Goal: Task Accomplishment & Management: Use online tool/utility

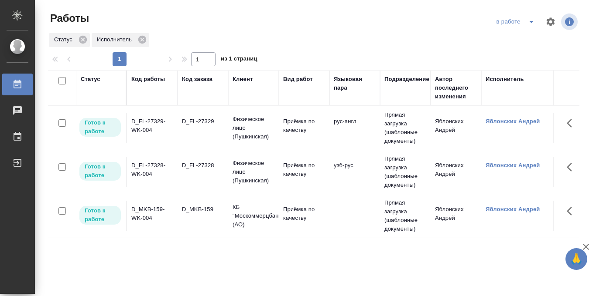
click at [531, 23] on icon "split button" at bounding box center [531, 22] width 4 height 2
click at [521, 38] on li "Стандартные настройки" at bounding box center [516, 39] width 84 height 14
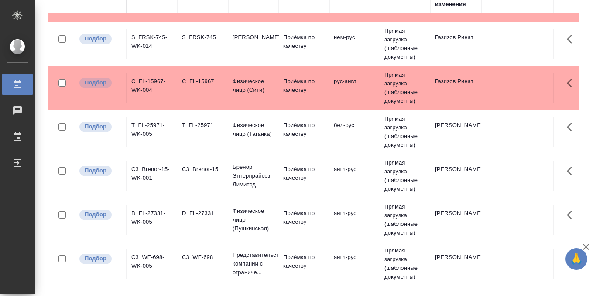
scroll to position [50, 0]
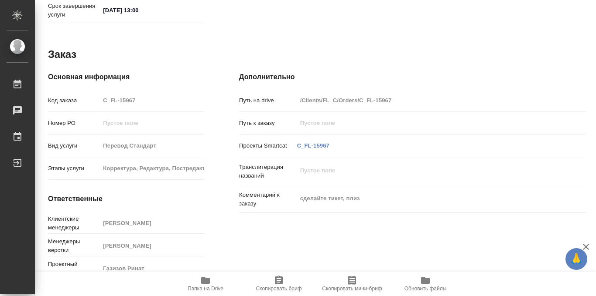
scroll to position [465, 0]
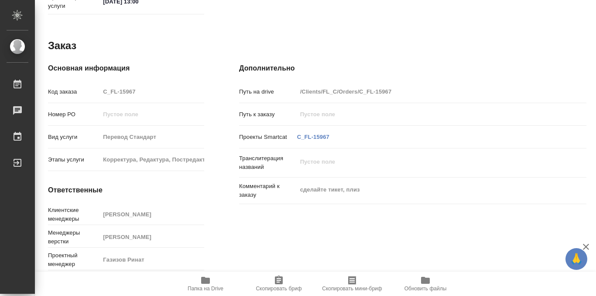
click at [203, 283] on icon "button" at bounding box center [205, 280] width 9 height 7
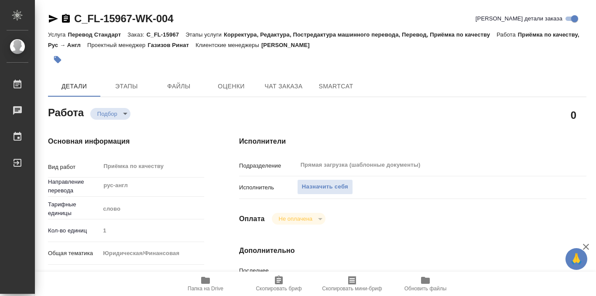
scroll to position [26, 0]
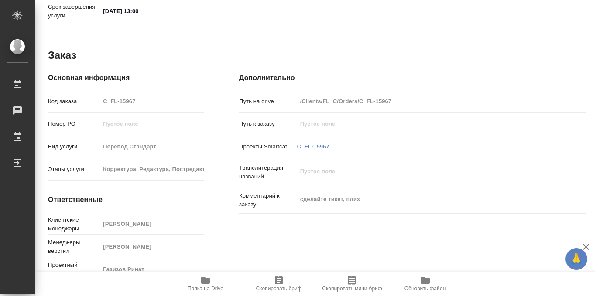
scroll to position [447, 0]
click at [367, 210] on div "Дополнительно Путь на drive /Clients/FL_C/Orders/C_FL-15967 Путь к заказу Проек…" at bounding box center [412, 178] width 382 height 246
click at [386, 217] on div "Комментарий к заказу сделайте тикет, плиз x" at bounding box center [412, 204] width 347 height 27
click at [242, 202] on div "Комментарий к заказу сделайте тикет, плиз x" at bounding box center [412, 200] width 347 height 19
click at [239, 202] on p "Комментарий к заказу" at bounding box center [268, 199] width 58 height 17
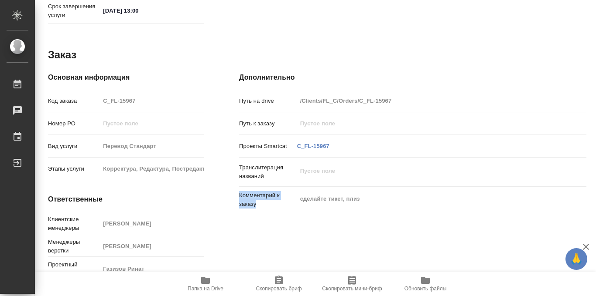
click at [389, 208] on div "Комментарий к заказу сделайте тикет, плиз x" at bounding box center [412, 200] width 347 height 19
click at [238, 205] on div "Дополнительно Путь на drive /Clients/FL_C/Orders/C_FL-15967 Путь к заказу Проек…" at bounding box center [412, 178] width 382 height 246
click at [228, 211] on div "Дополнительно Путь на drive /Clients/FL_C/Orders/C_FL-15967 Путь к заказу Проек…" at bounding box center [412, 178] width 382 height 246
click at [380, 210] on div "Комментарий к заказу сделайте тикет, плиз x" at bounding box center [412, 200] width 347 height 19
copy p "Комментарий к заказу"
